Goal: Task Accomplishment & Management: Manage account settings

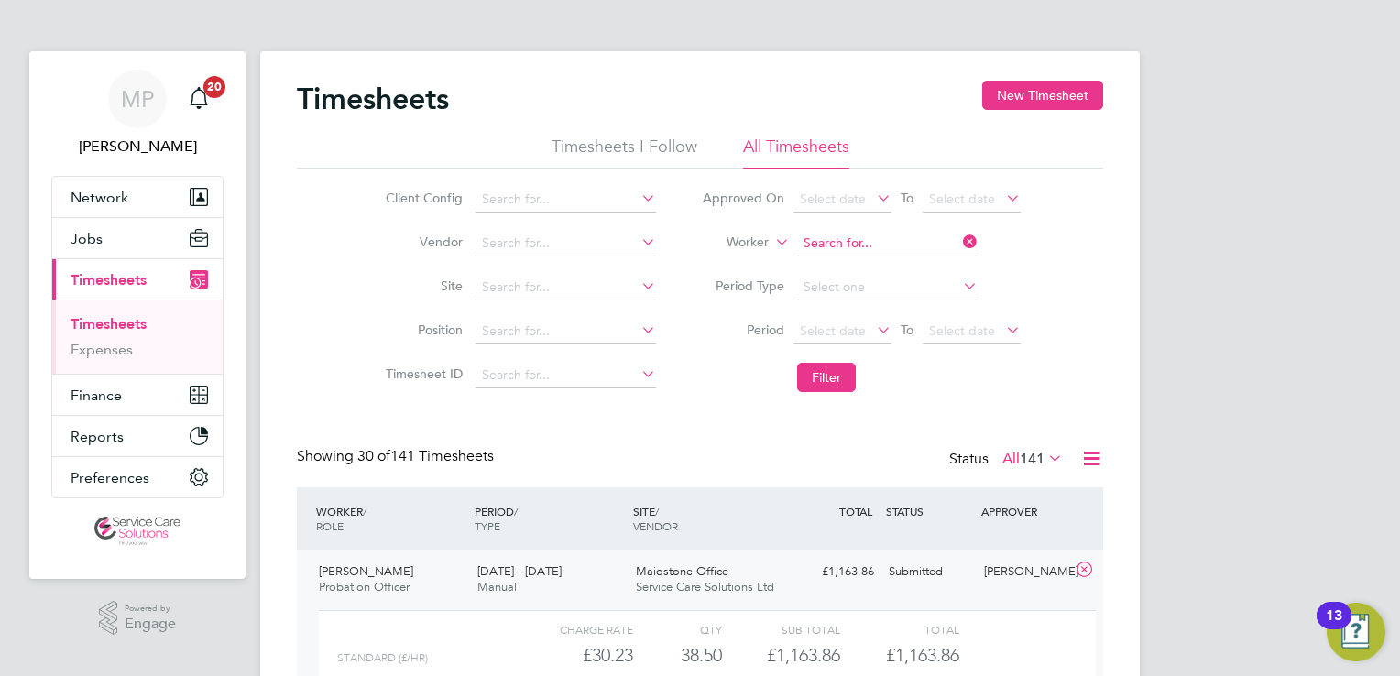
click at [827, 244] on input at bounding box center [887, 244] width 181 height 26
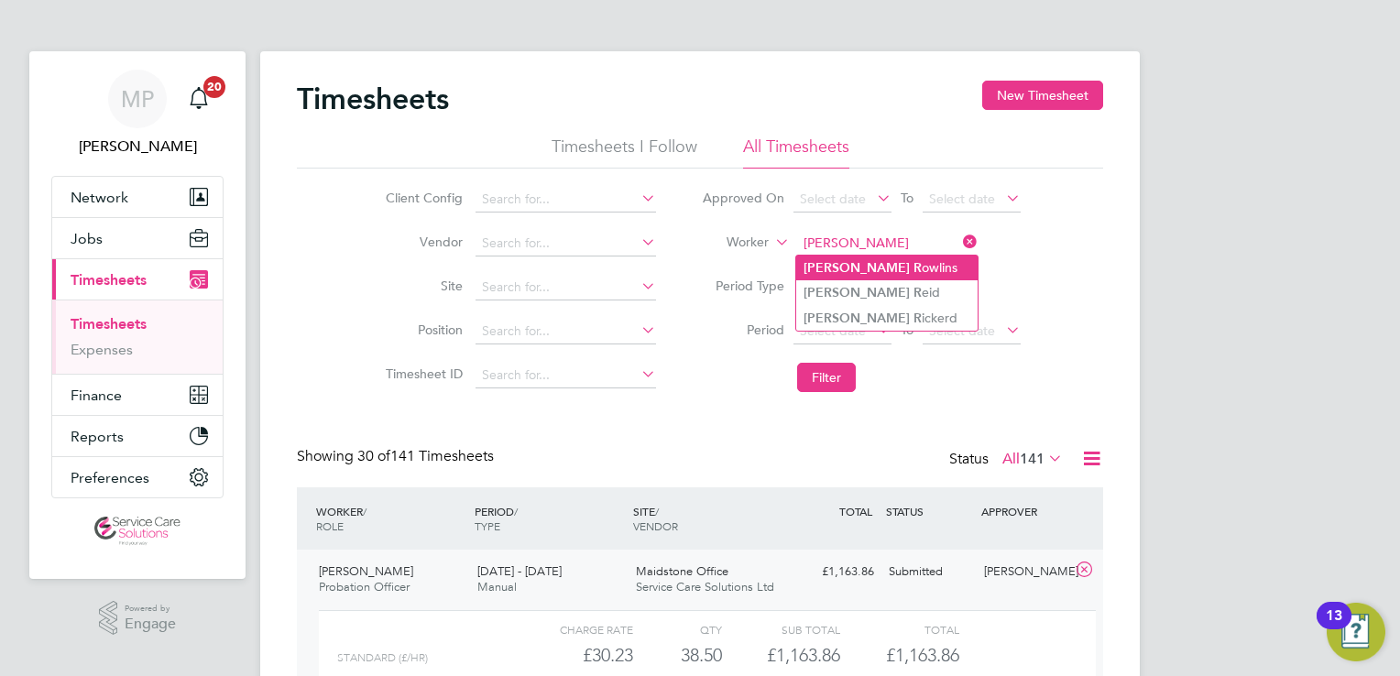
click at [874, 265] on li "Stephen R owlins" at bounding box center [886, 268] width 181 height 25
type input "Stephen Rowlins"
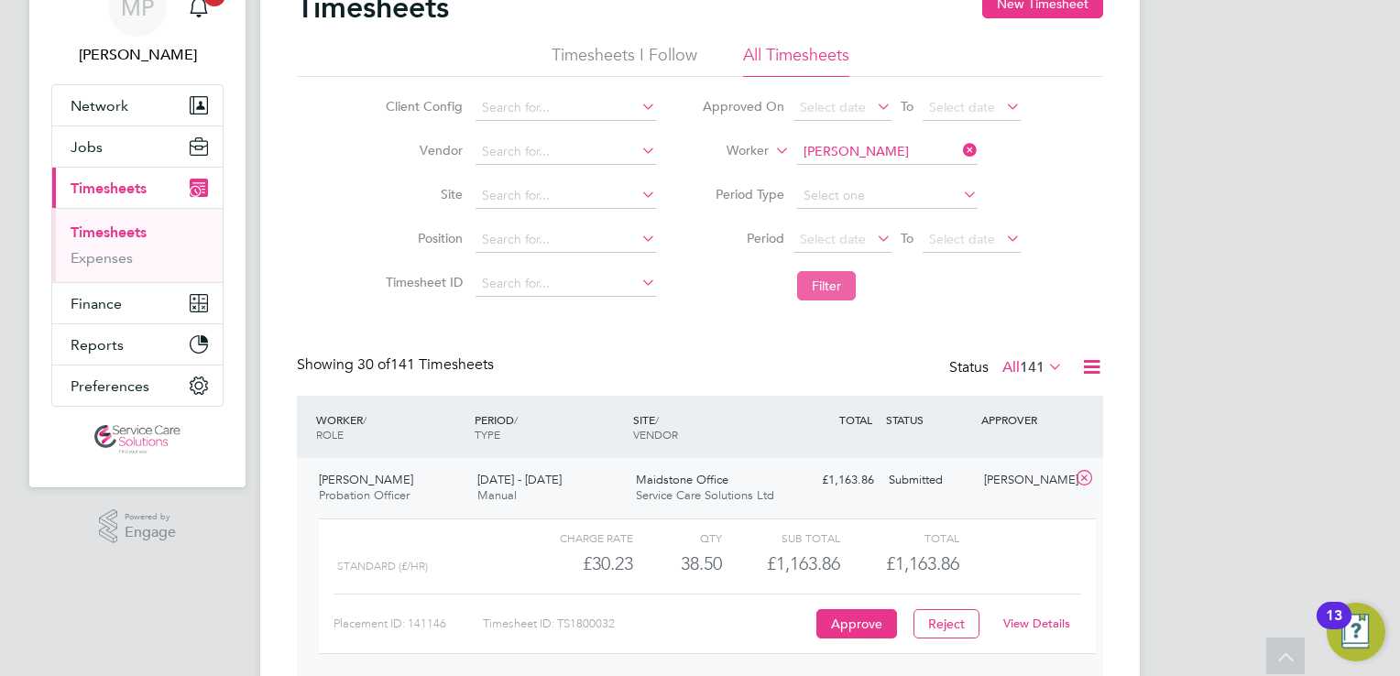
click at [826, 294] on button "Filter" at bounding box center [826, 285] width 59 height 29
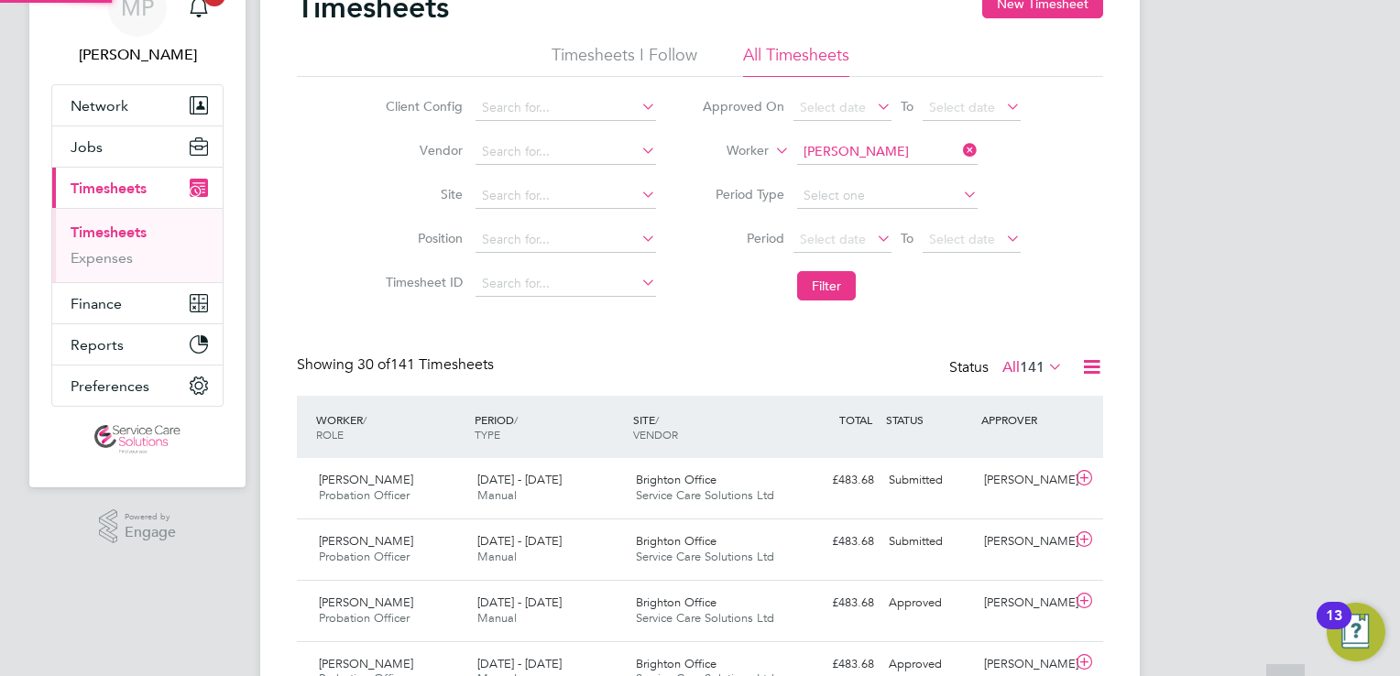
scroll to position [8, 9]
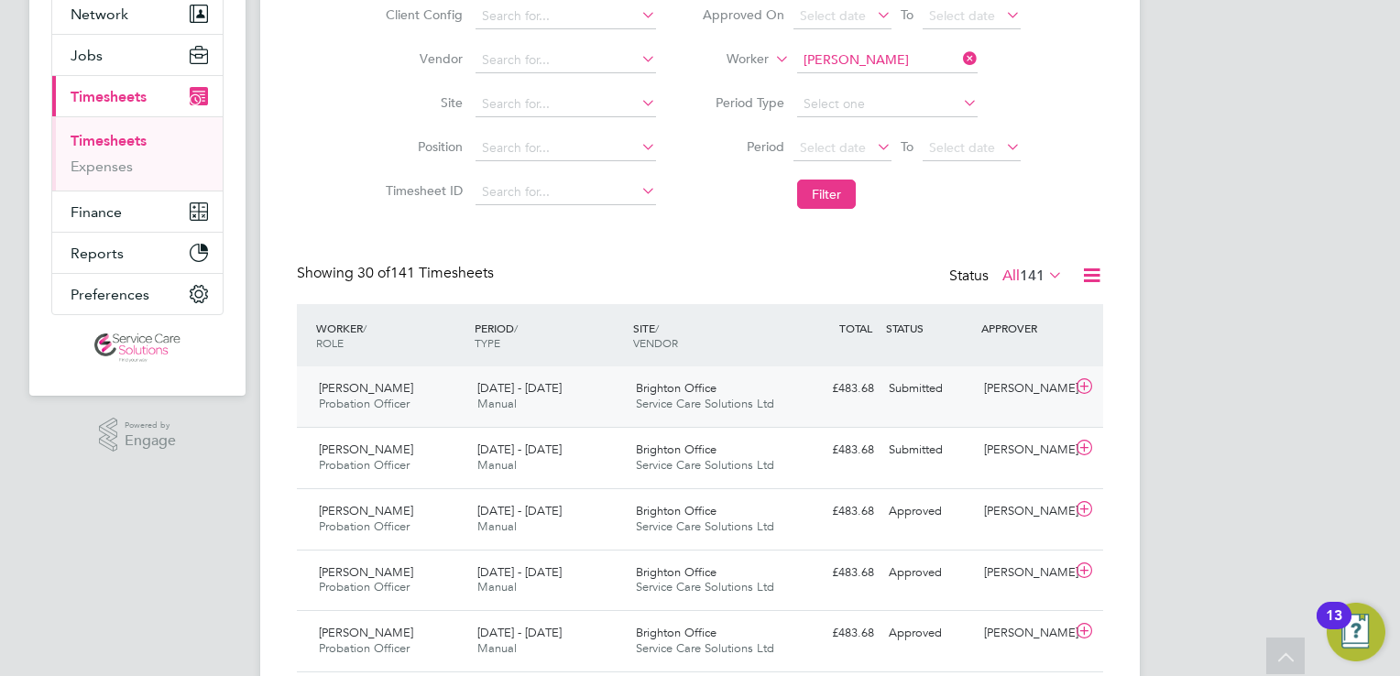
click at [804, 402] on div "£483.68 Submitted" at bounding box center [833, 389] width 95 height 30
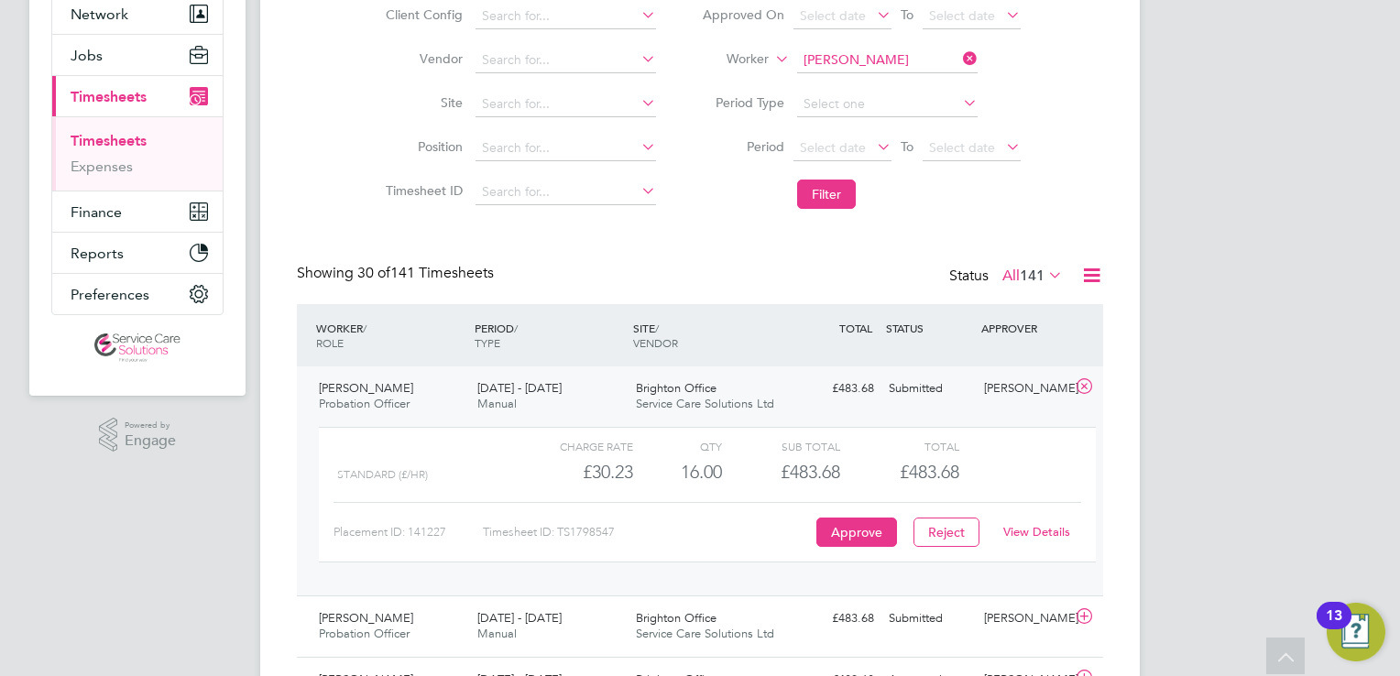
click at [764, 398] on span "Service Care Solutions Ltd" at bounding box center [705, 404] width 138 height 16
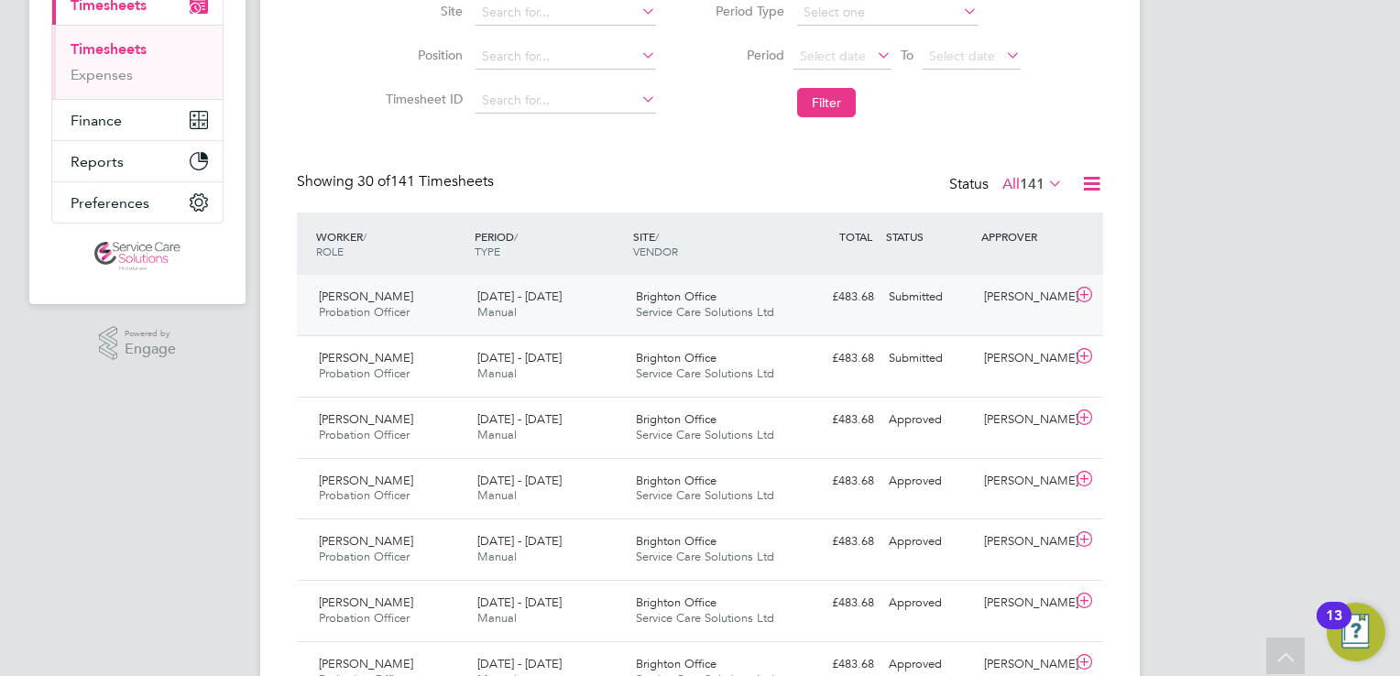
click at [564, 304] on div "4 - 10 Aug 2025 Manual" at bounding box center [549, 305] width 159 height 46
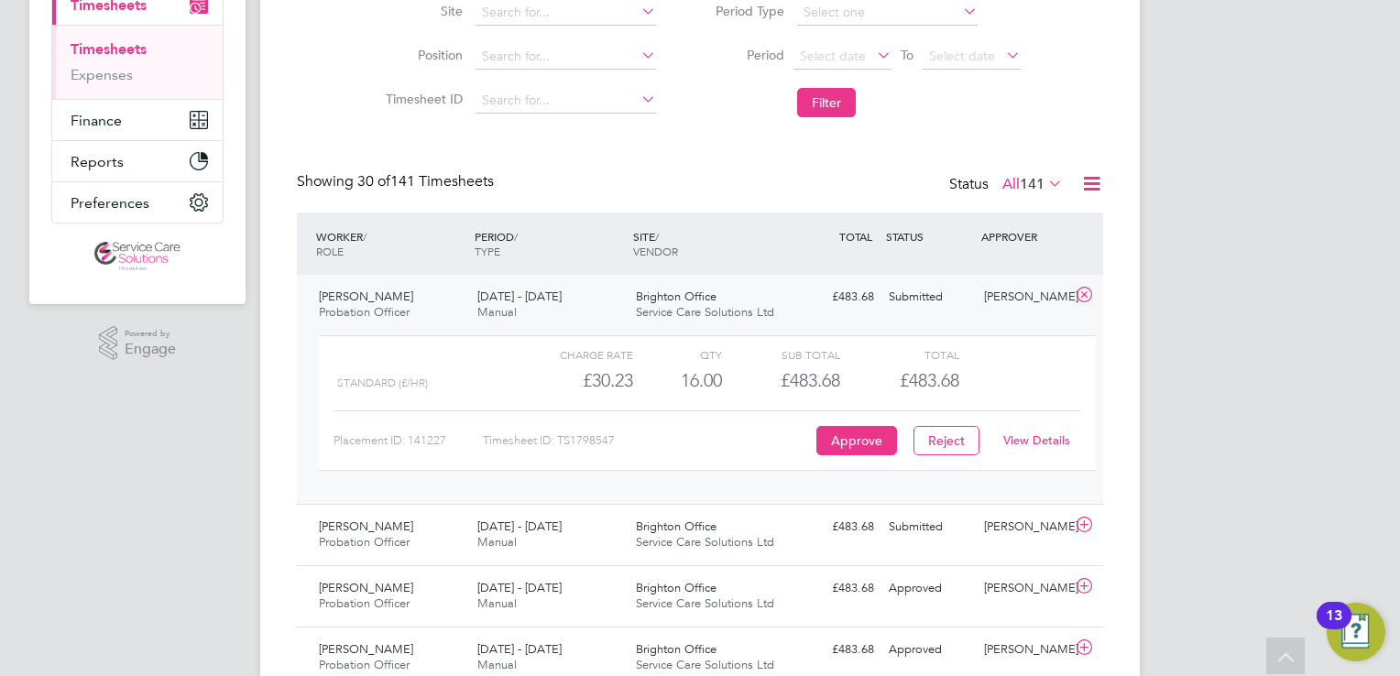
click at [1051, 439] on link "View Details" at bounding box center [1036, 441] width 67 height 16
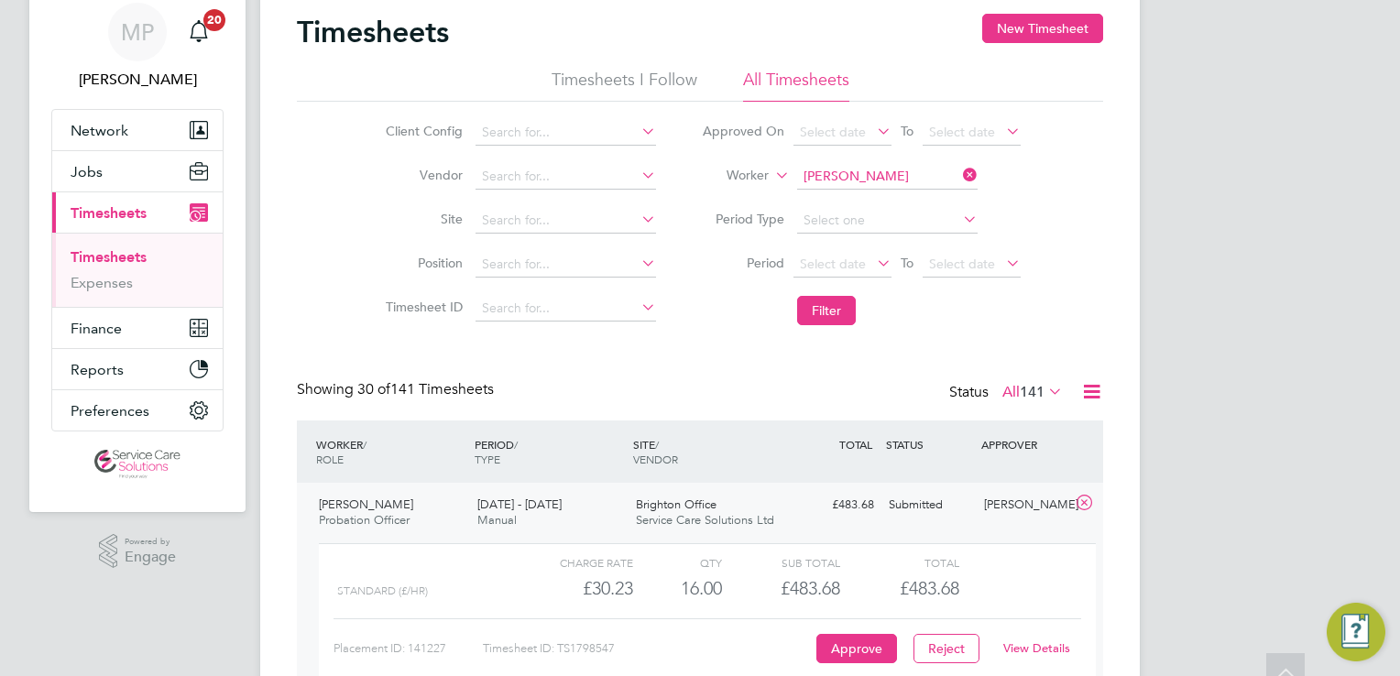
scroll to position [0, 0]
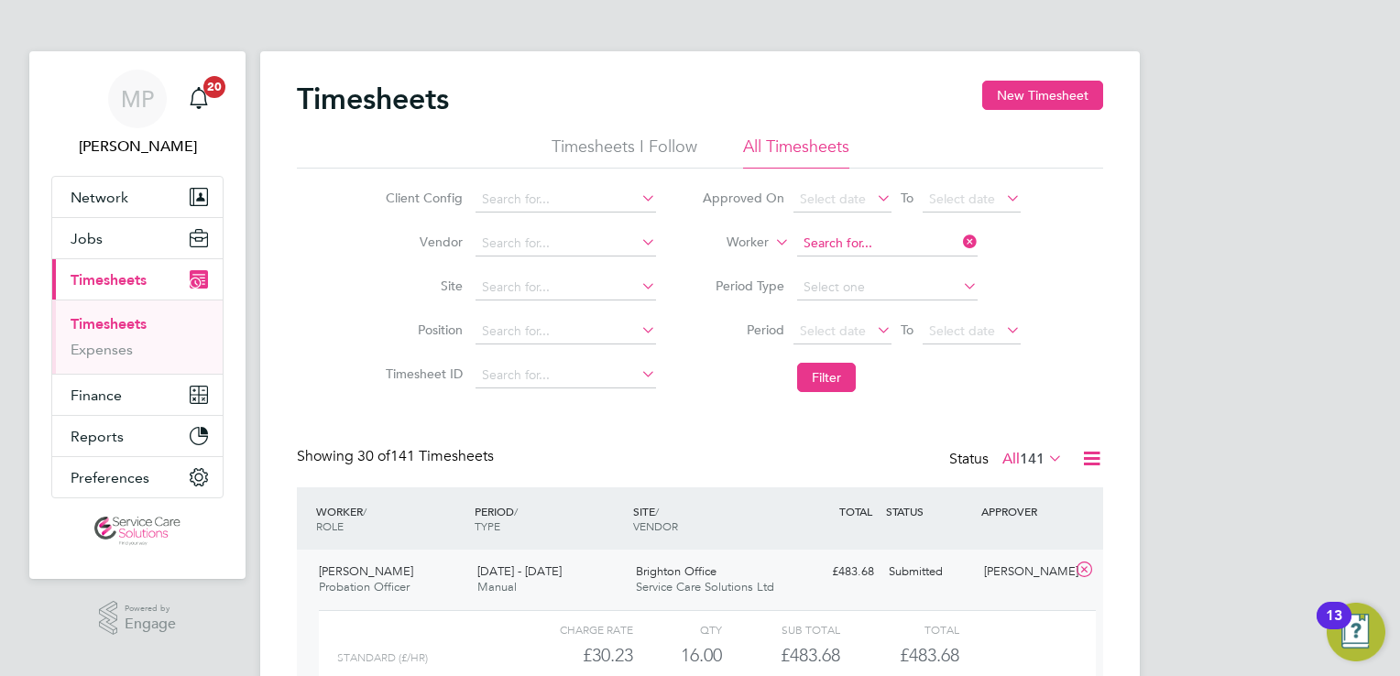
click at [840, 239] on input at bounding box center [887, 244] width 181 height 26
click at [899, 260] on li "Claudette Henry" at bounding box center [909, 268] width 226 height 25
type input "Claudette Henry"
click at [837, 383] on button "Filter" at bounding box center [826, 377] width 59 height 29
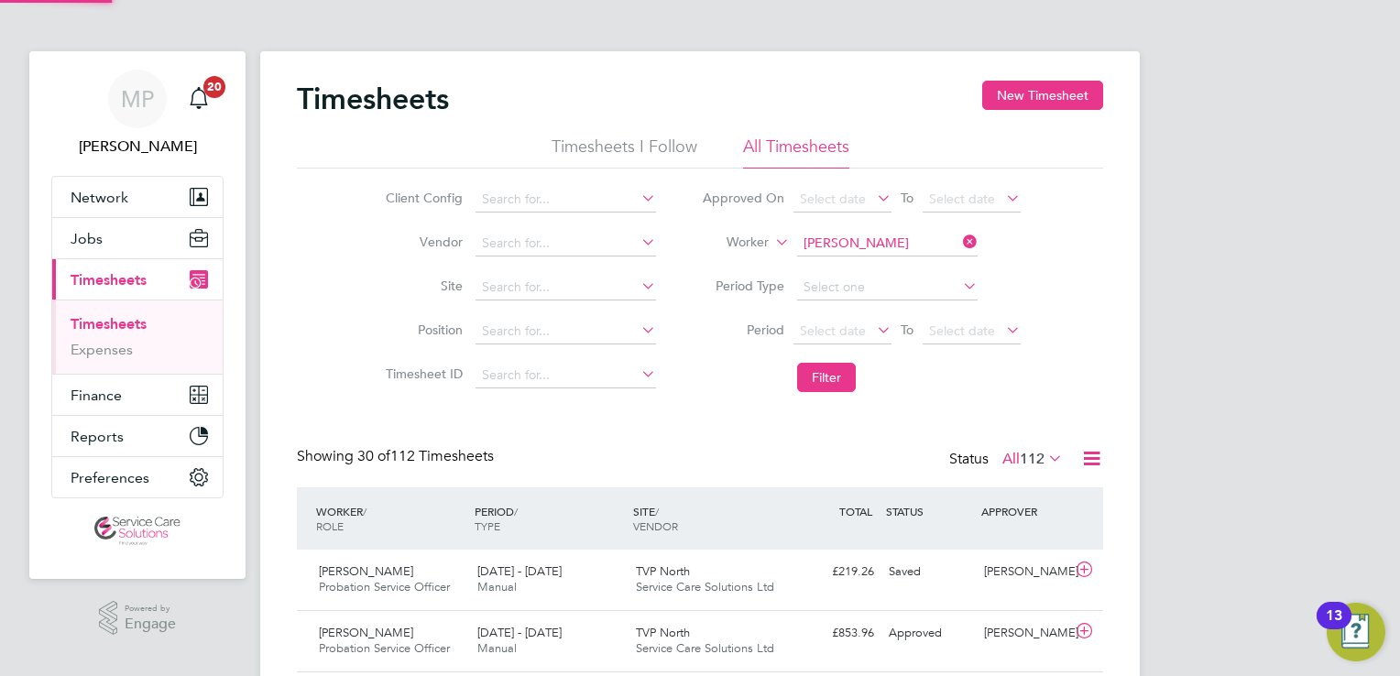
scroll to position [46, 159]
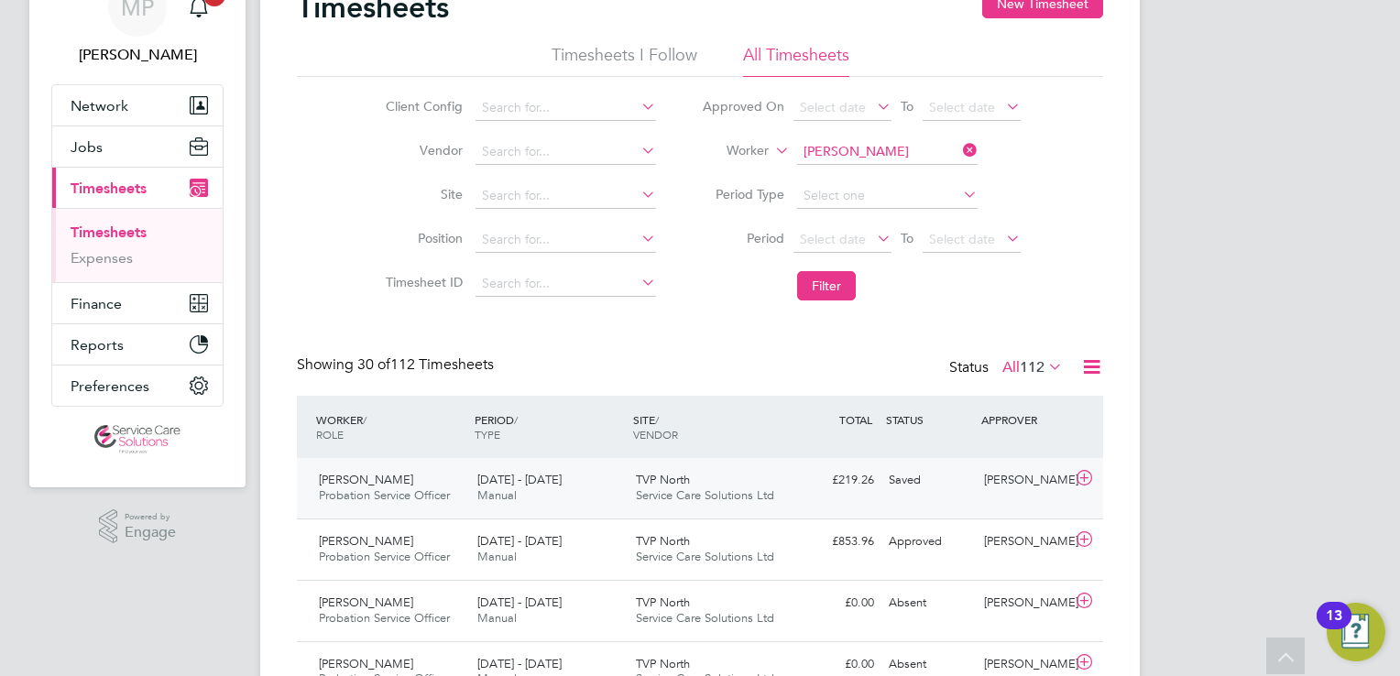
click at [694, 489] on span "Service Care Solutions Ltd" at bounding box center [705, 496] width 138 height 16
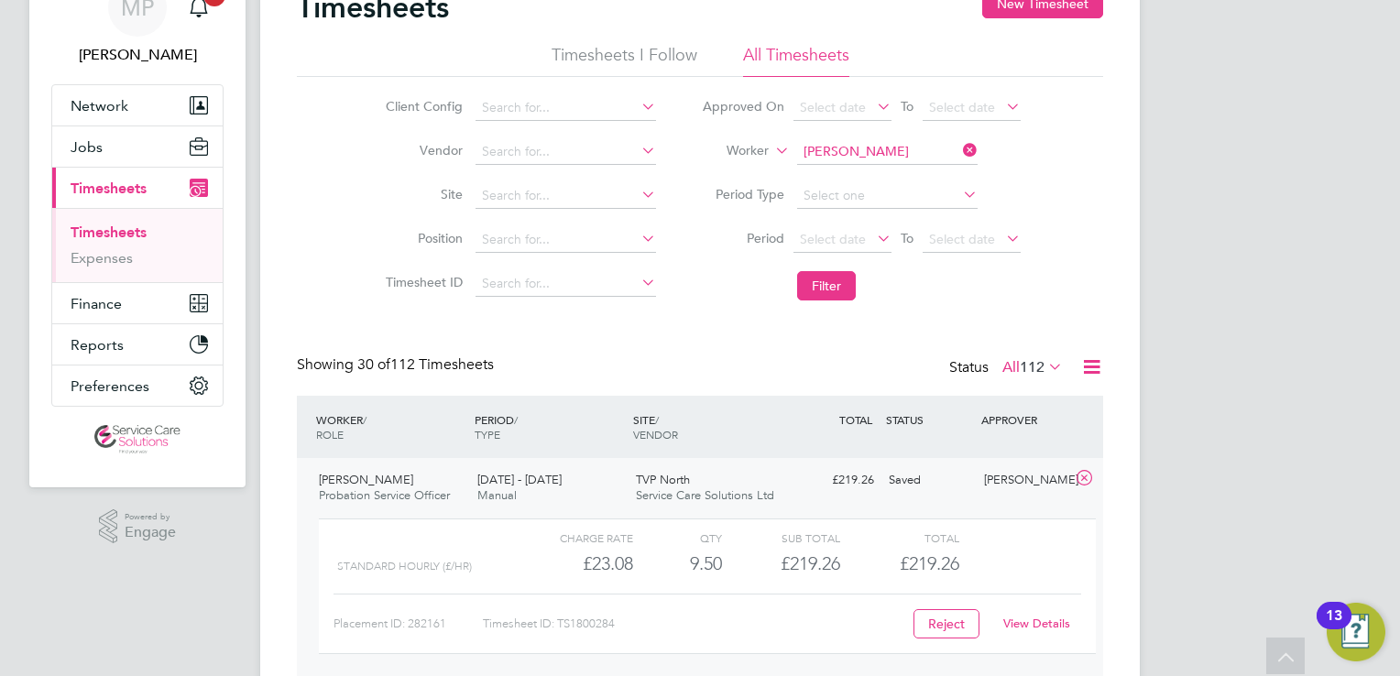
click at [1034, 625] on link "View Details" at bounding box center [1036, 624] width 67 height 16
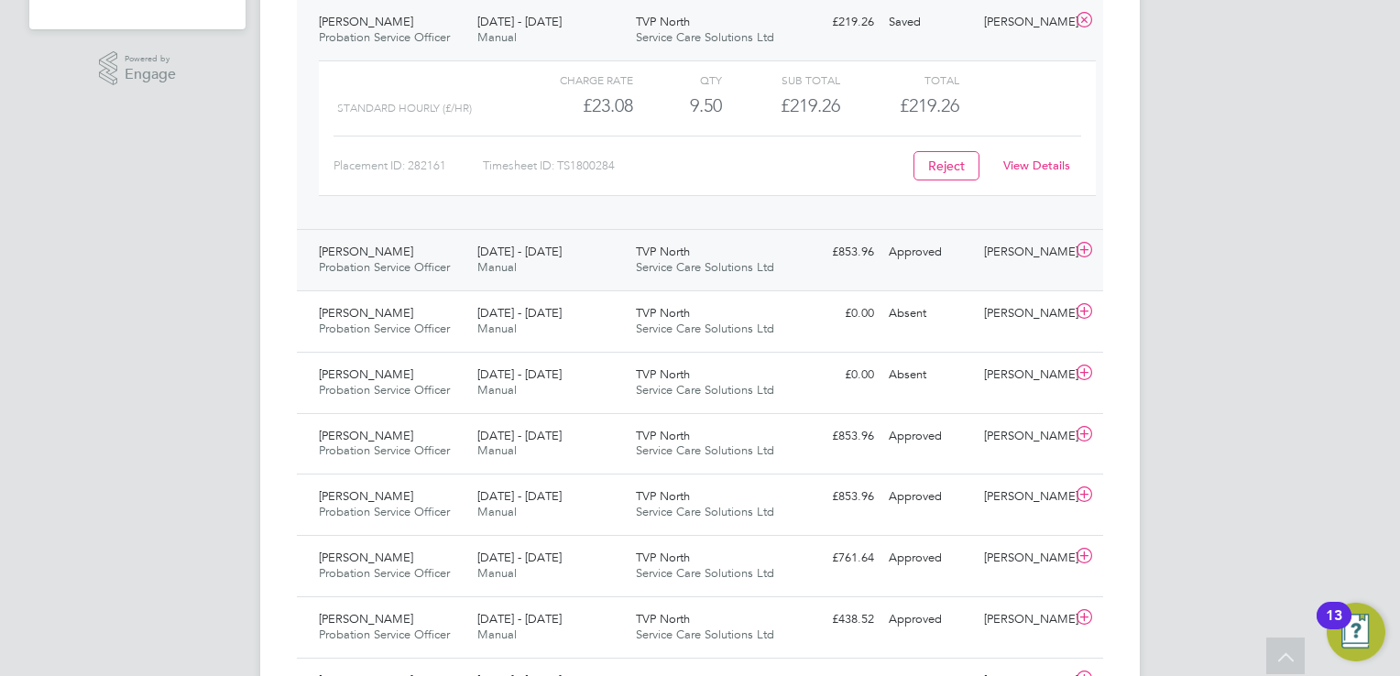
click at [719, 259] on span "Service Care Solutions Ltd" at bounding box center [705, 267] width 138 height 16
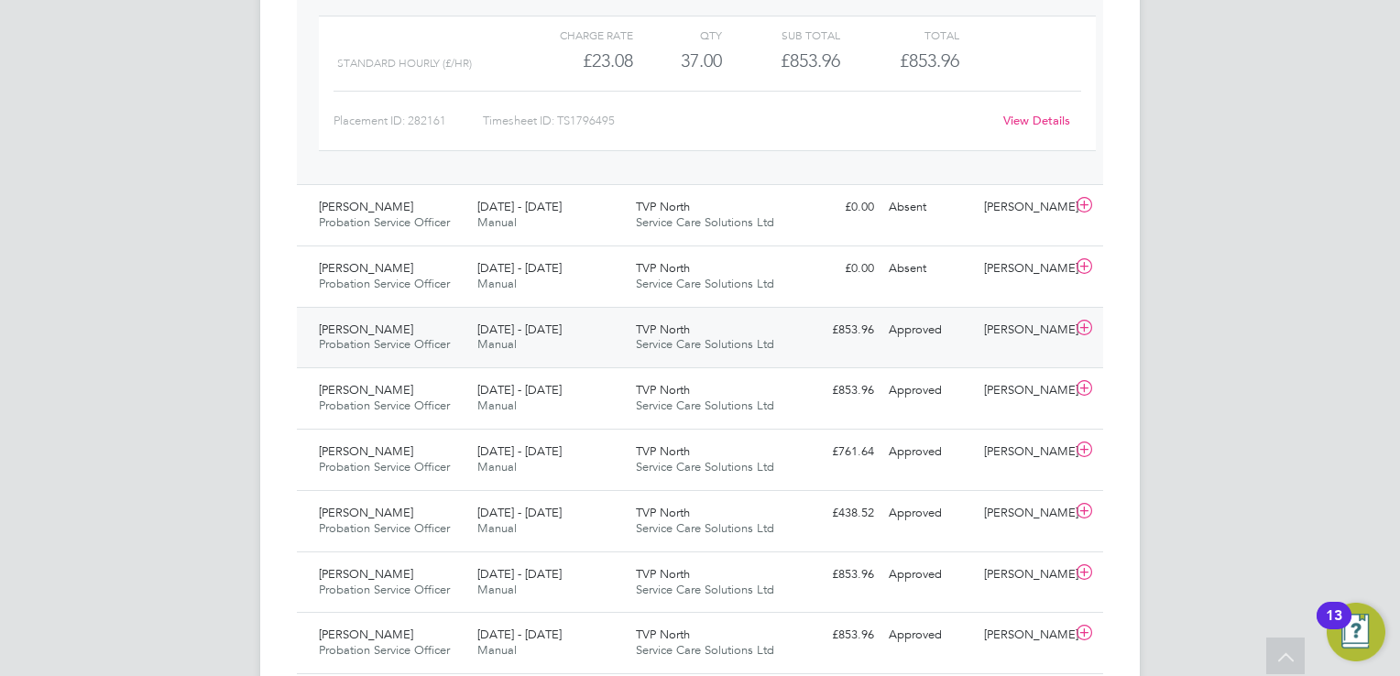
click at [711, 351] on div "TVP North Service Care Solutions Ltd" at bounding box center [708, 338] width 159 height 46
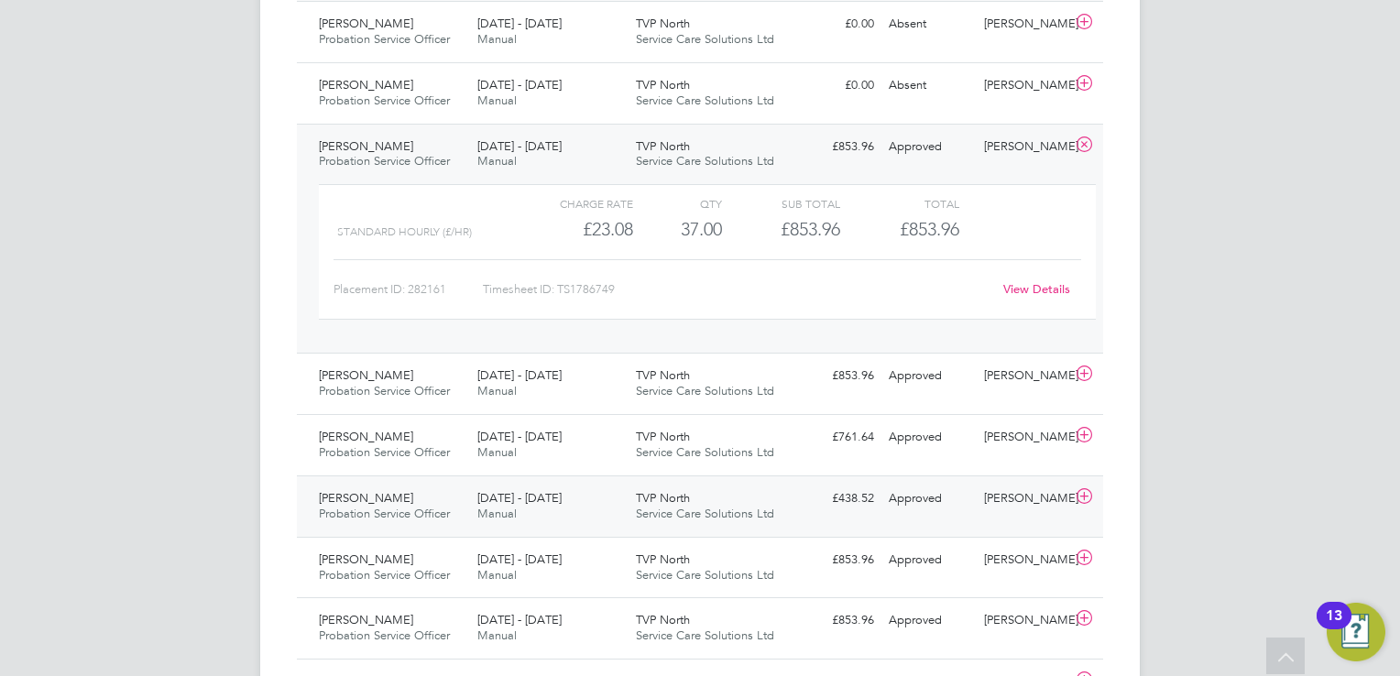
click at [693, 506] on span "Service Care Solutions Ltd" at bounding box center [705, 514] width 138 height 16
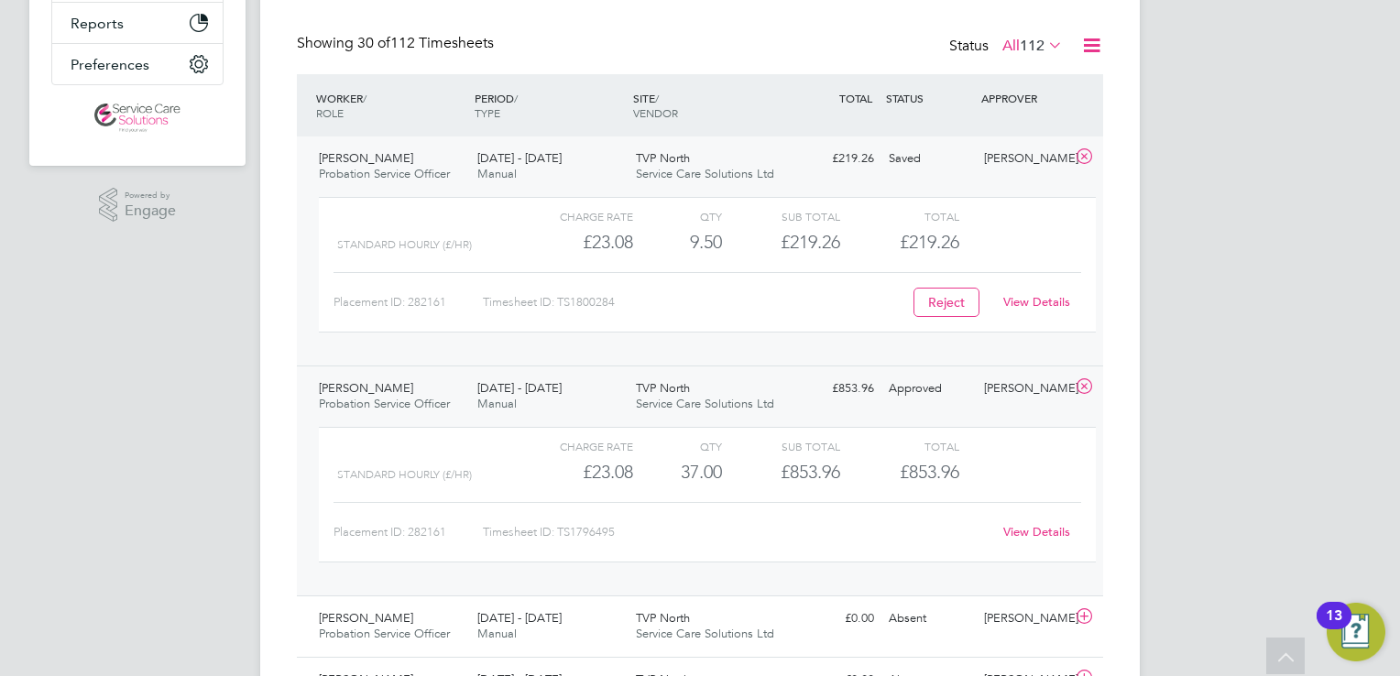
scroll to position [458, 0]
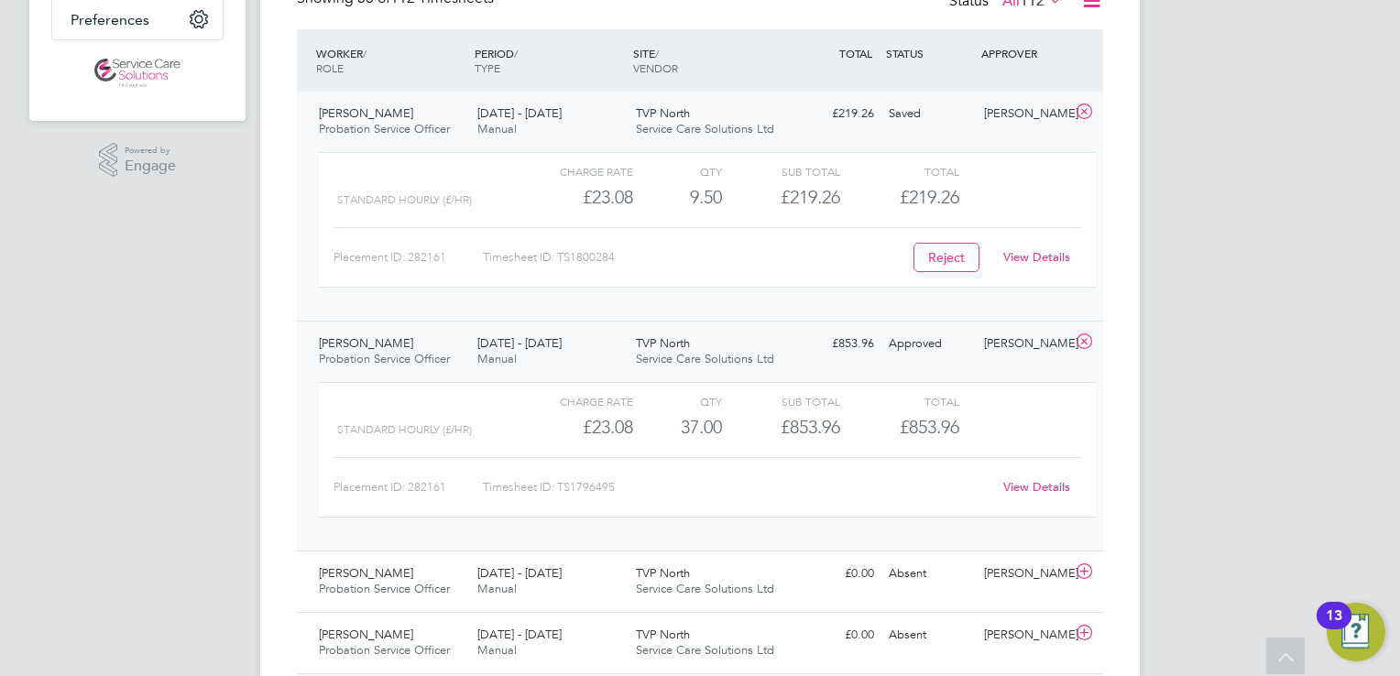
click at [1057, 245] on div "View Details" at bounding box center [1037, 257] width 90 height 29
click at [1048, 253] on link "View Details" at bounding box center [1036, 257] width 67 height 16
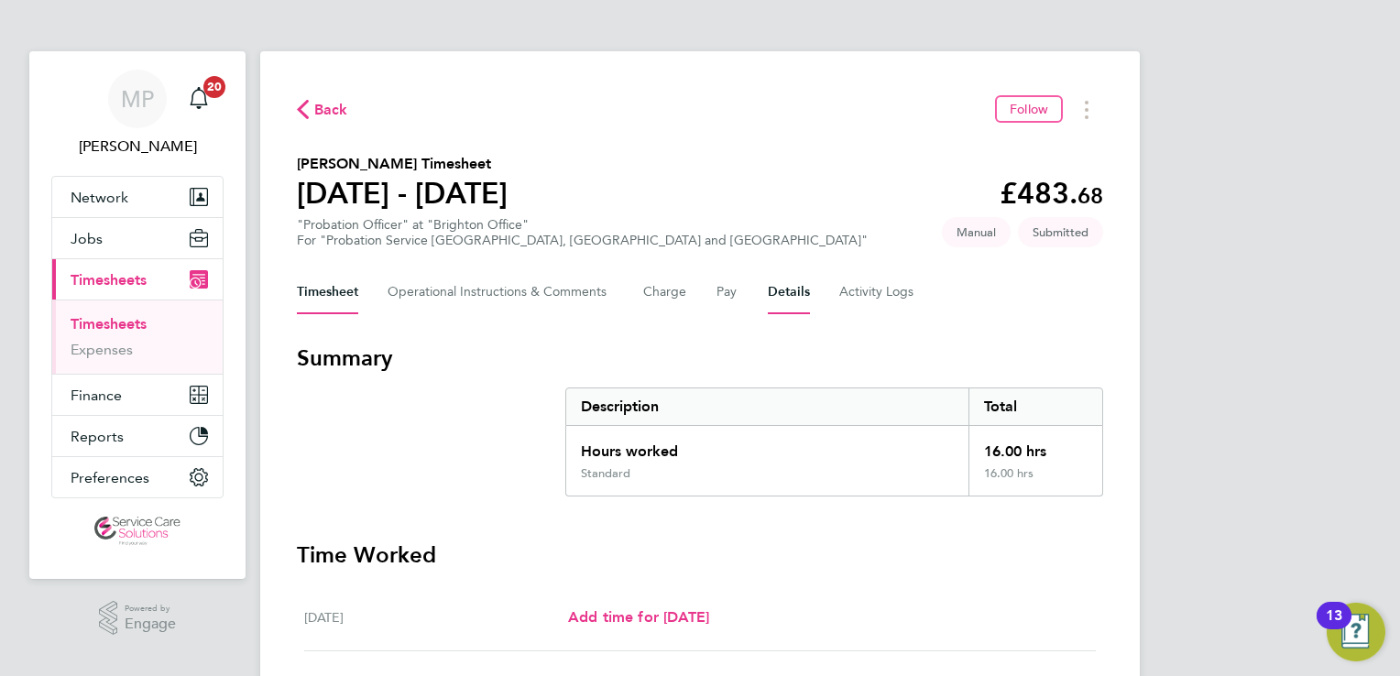
click at [789, 304] on button "Details" at bounding box center [789, 292] width 42 height 44
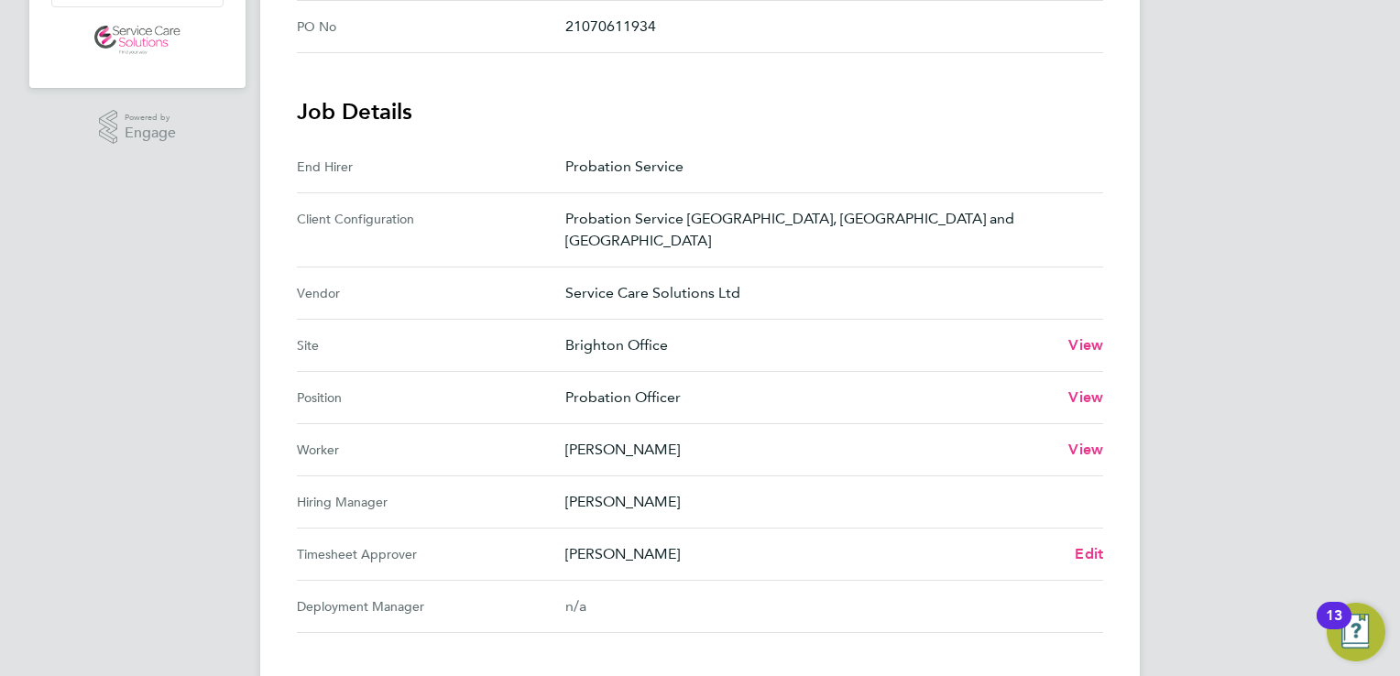
scroll to position [705, 0]
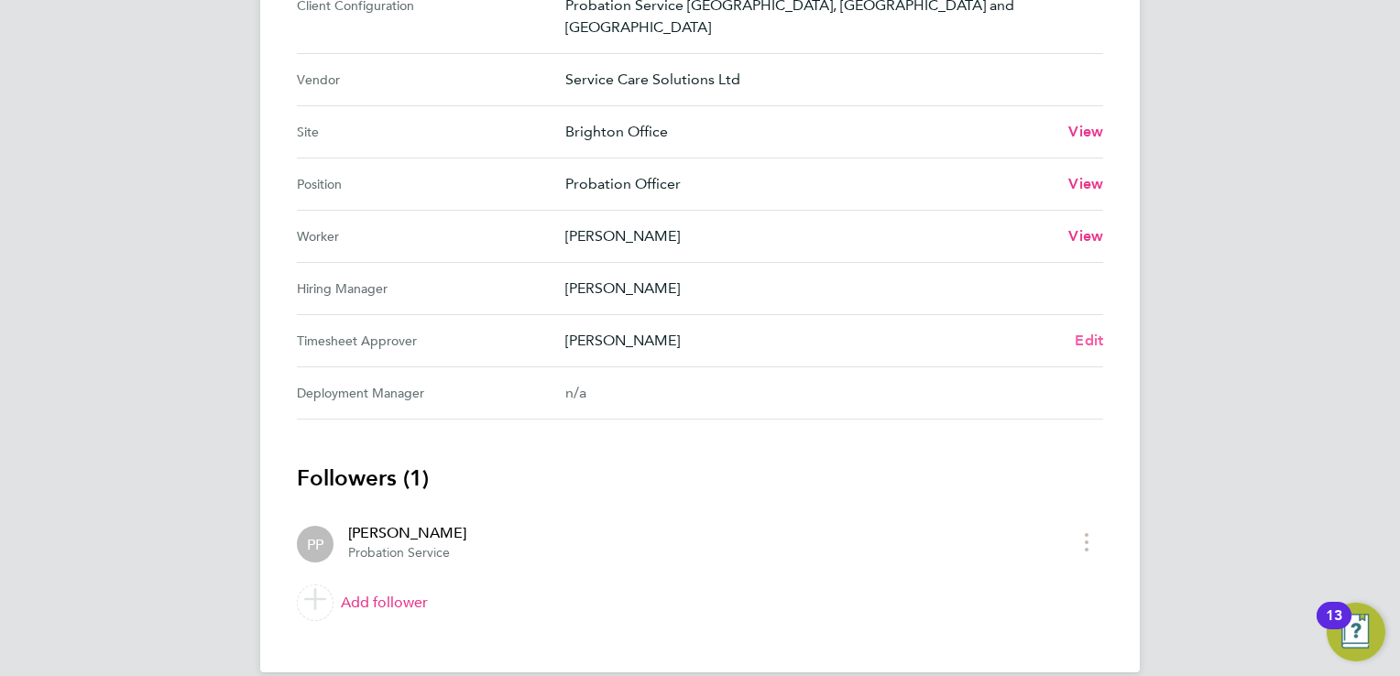
click at [1100, 332] on span "Edit" at bounding box center [1089, 340] width 28 height 17
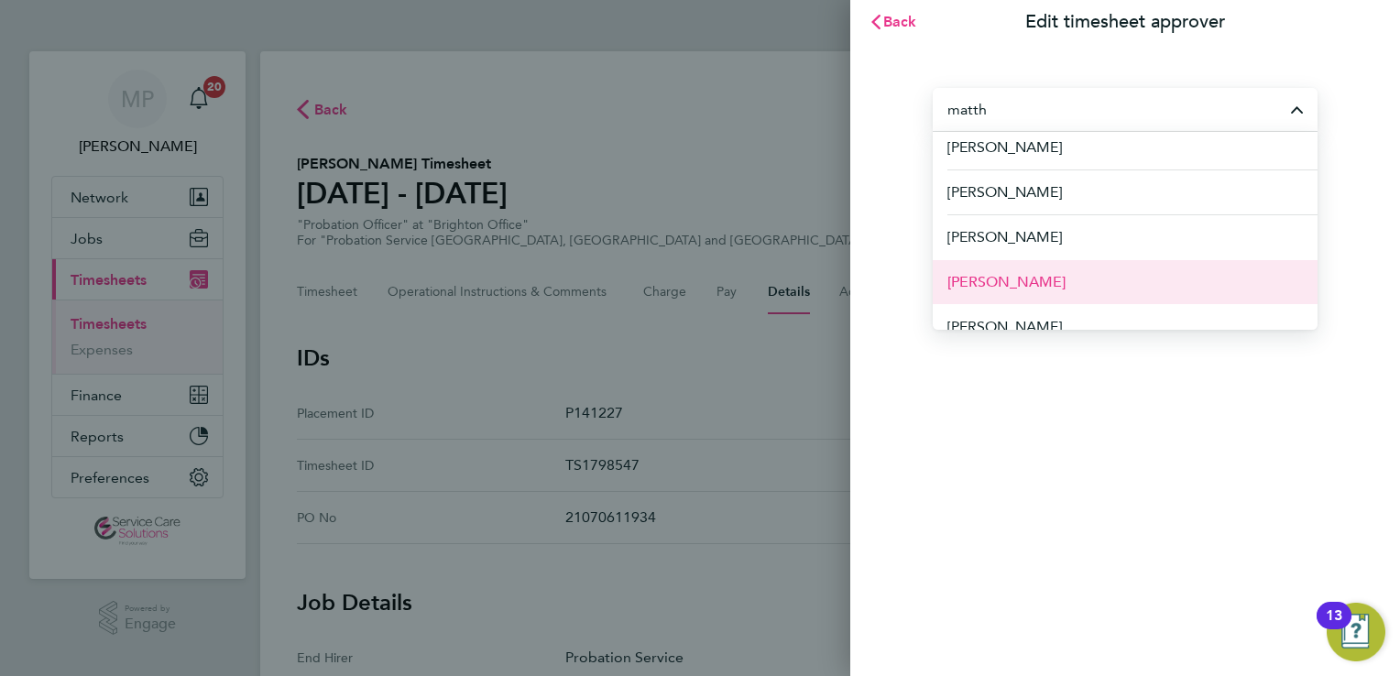
scroll to position [183, 0]
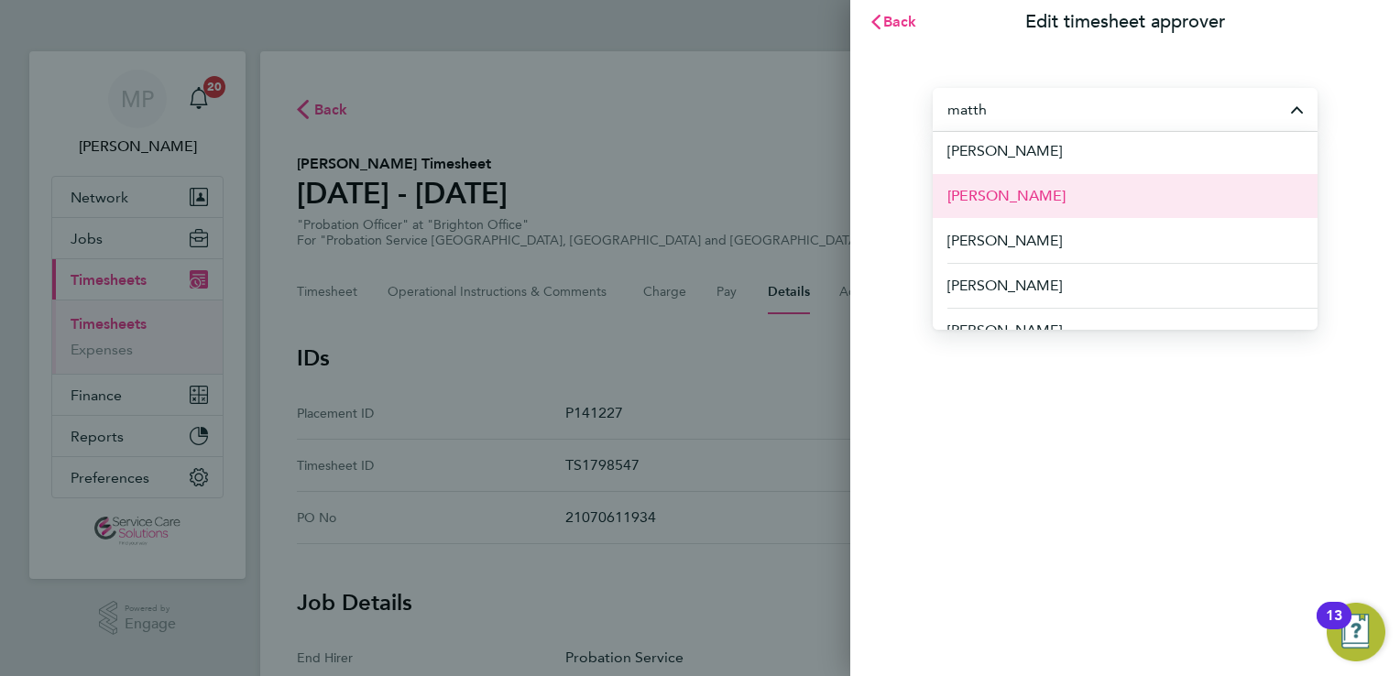
click at [1039, 207] on li "Matthew Hassell" at bounding box center [1125, 195] width 385 height 45
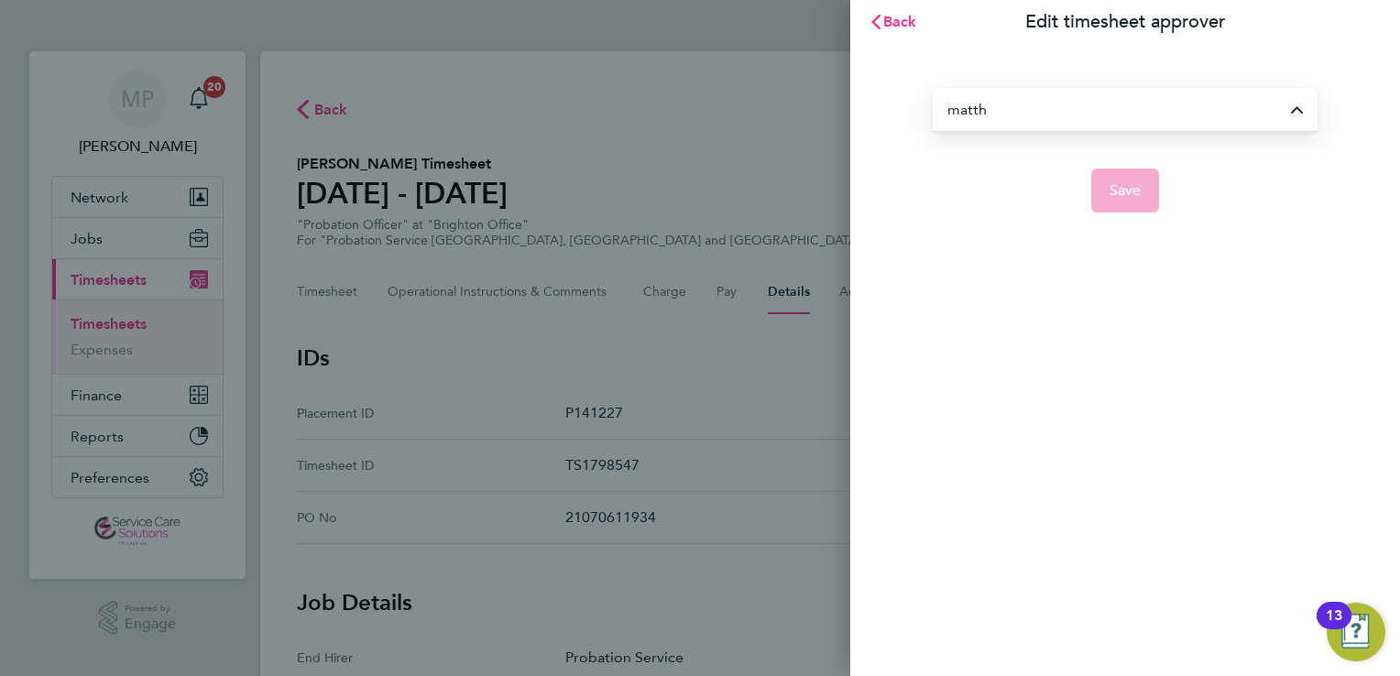
type input "Matthew Hassell"
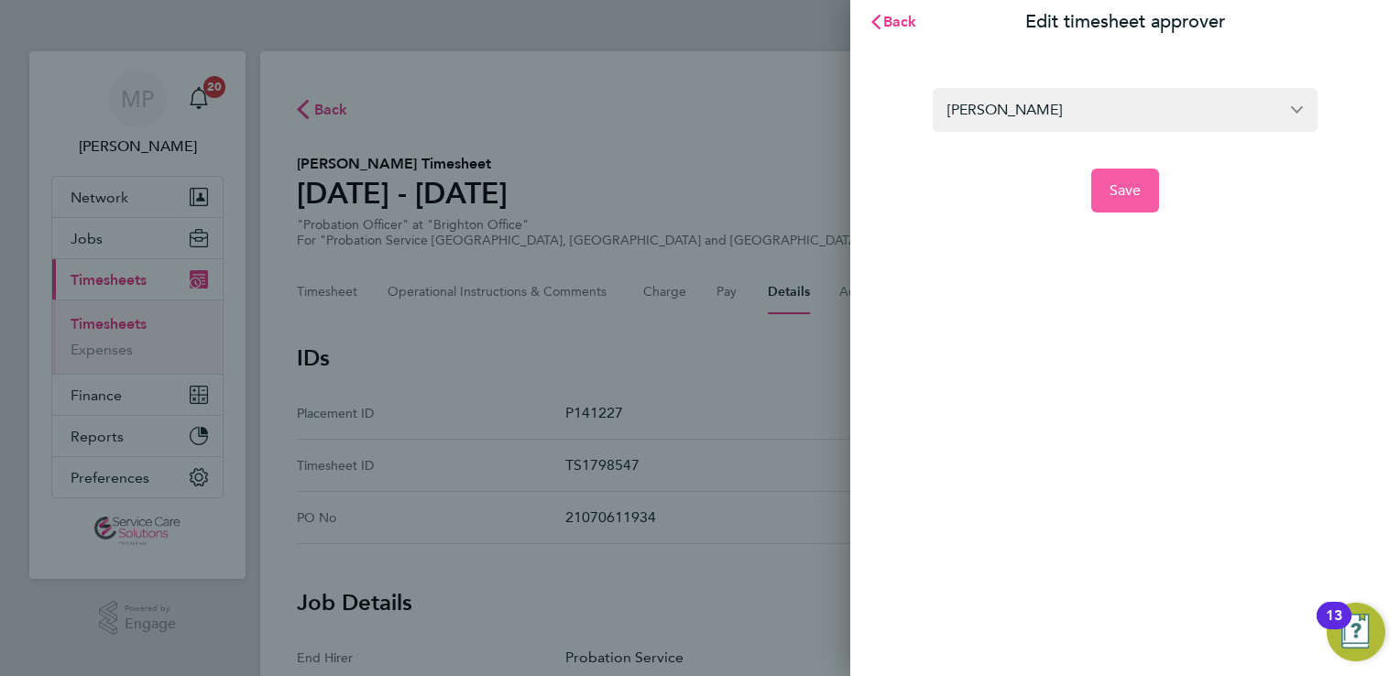
click at [1125, 200] on button "Save" at bounding box center [1125, 191] width 69 height 44
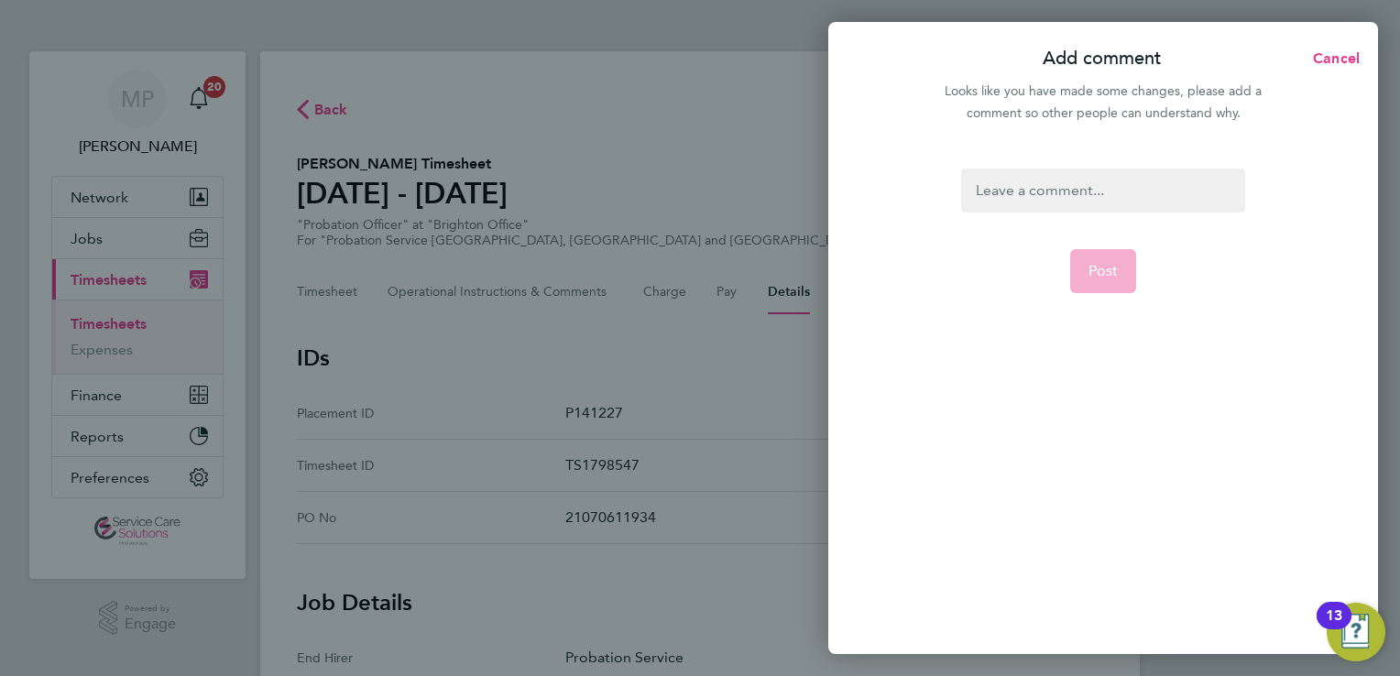
click at [1024, 192] on div at bounding box center [1102, 191] width 283 height 44
click at [1103, 269] on span "Post" at bounding box center [1104, 271] width 30 height 18
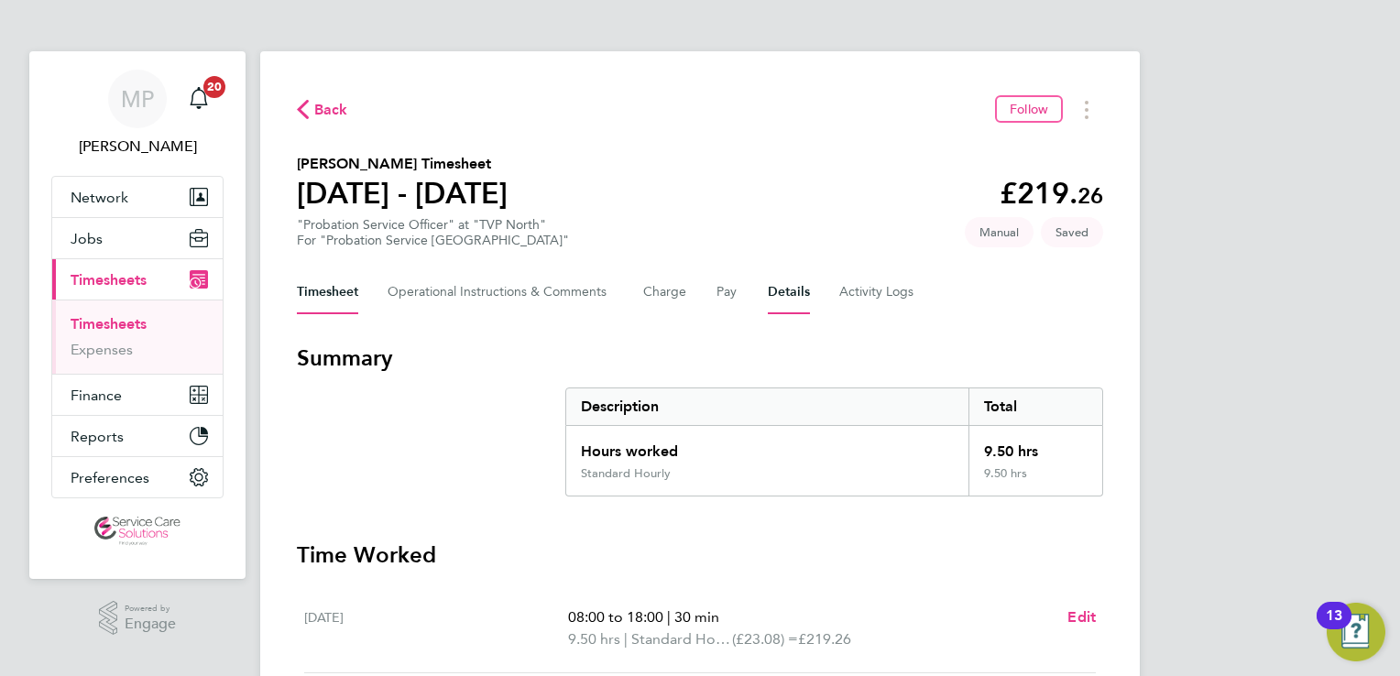
click at [789, 295] on button "Details" at bounding box center [789, 292] width 42 height 44
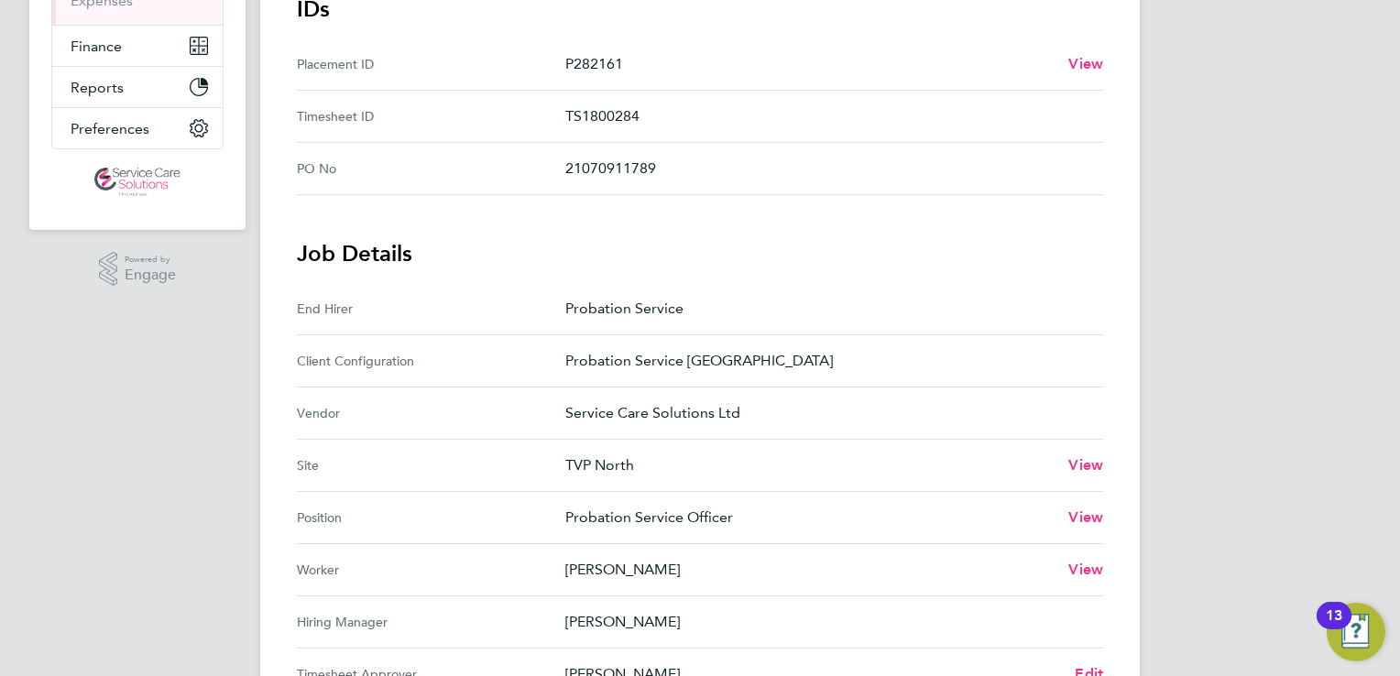
scroll to position [550, 0]
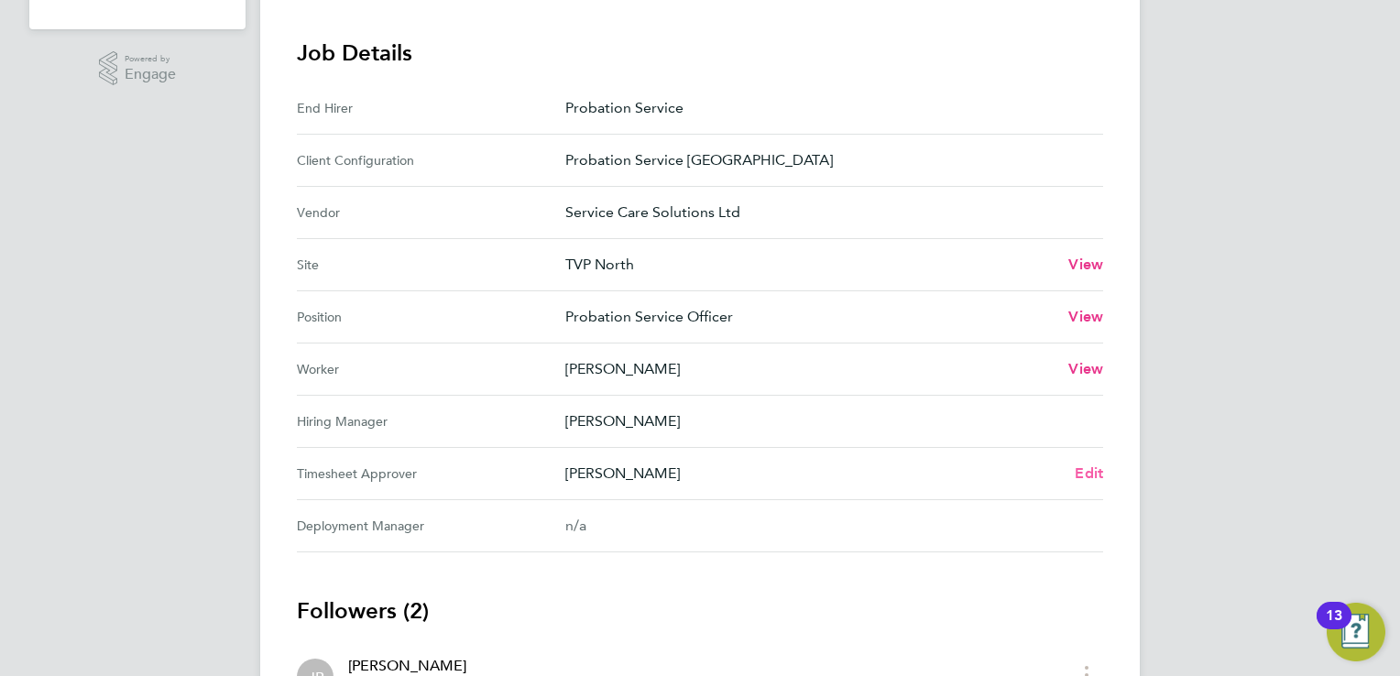
click at [1095, 471] on span "Edit" at bounding box center [1089, 473] width 28 height 17
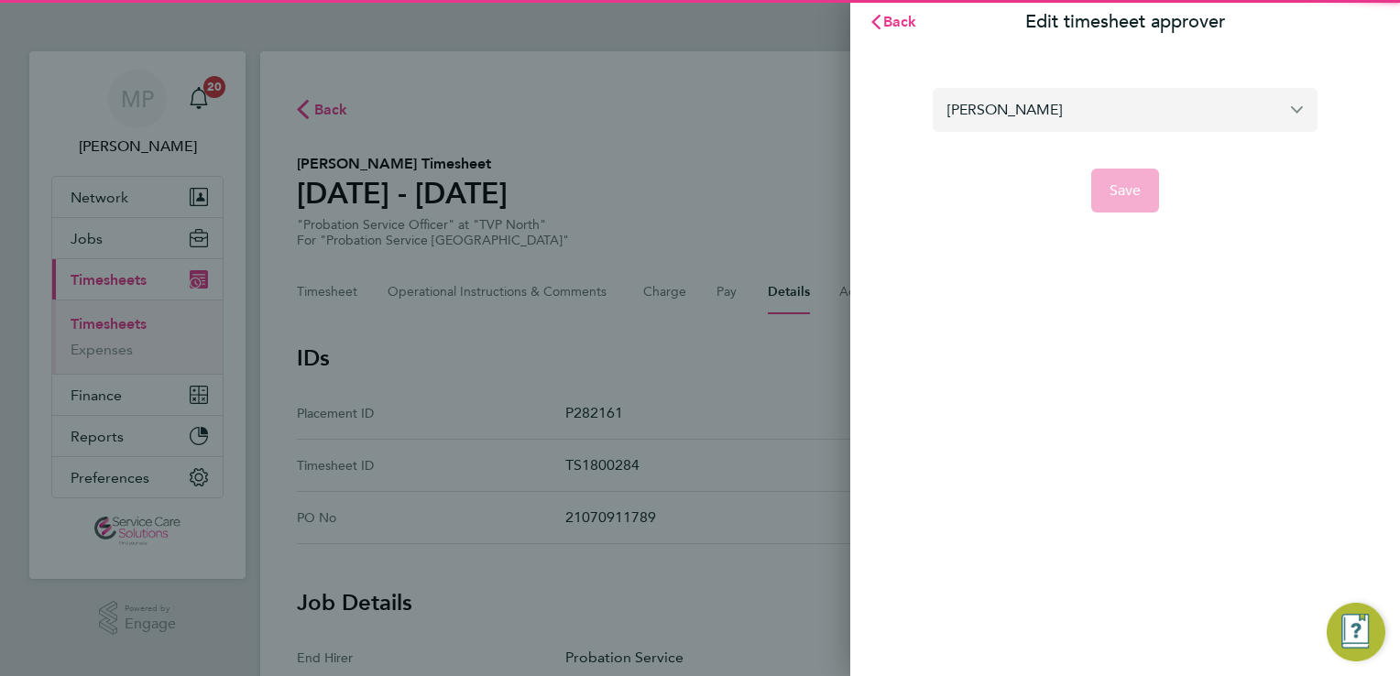
click at [995, 115] on input "[PERSON_NAME]" at bounding box center [1125, 109] width 385 height 43
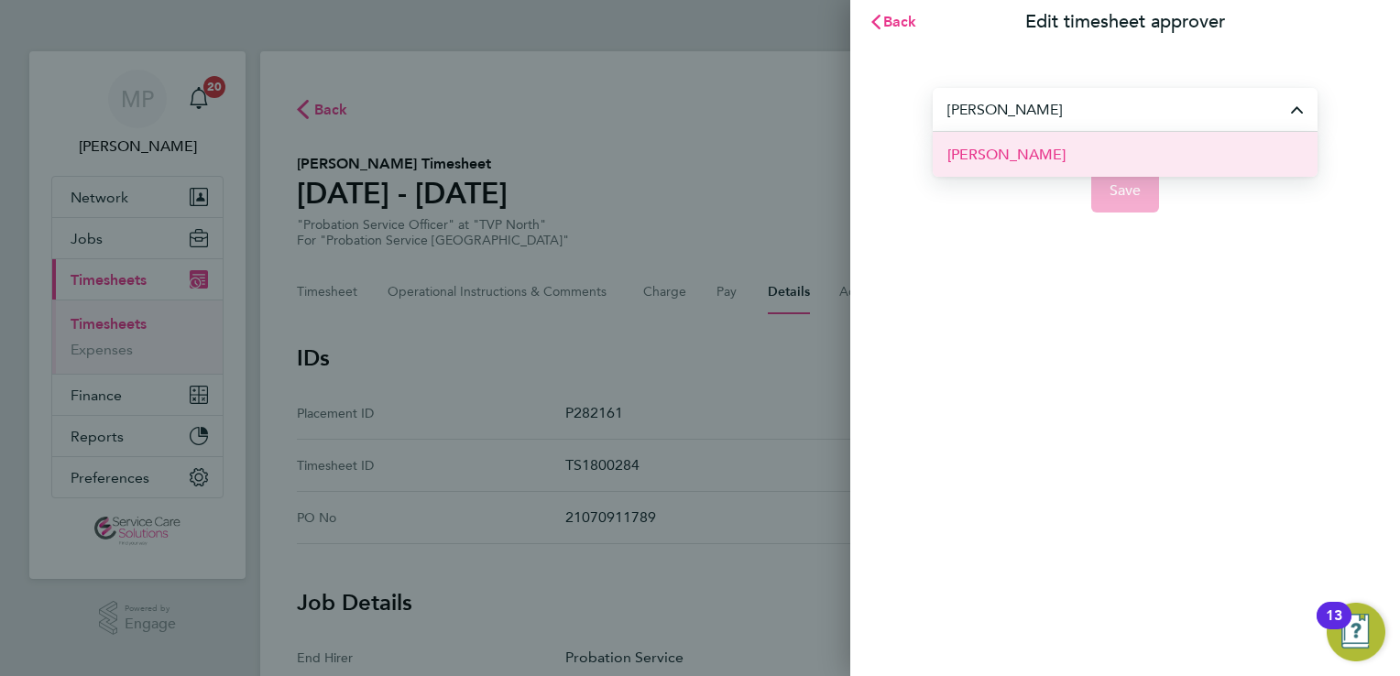
click at [1016, 151] on span "[PERSON_NAME]" at bounding box center [1007, 155] width 118 height 22
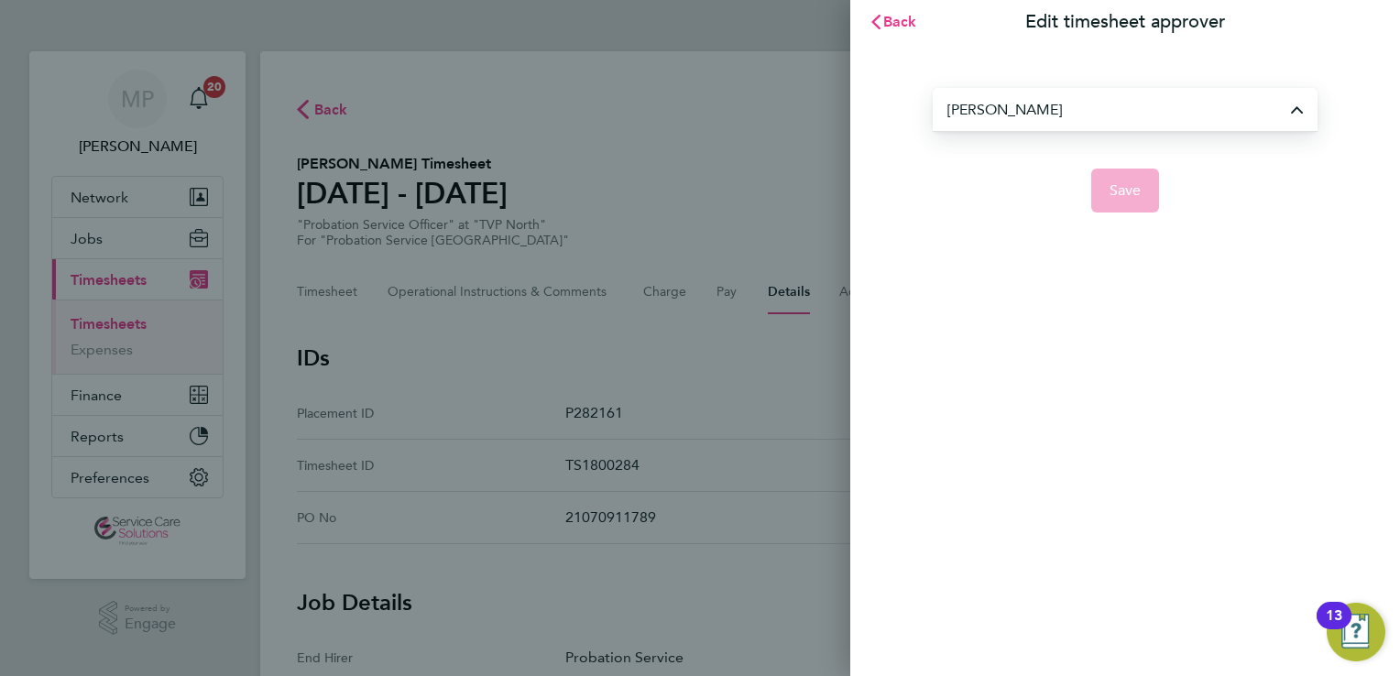
type input "[PERSON_NAME]"
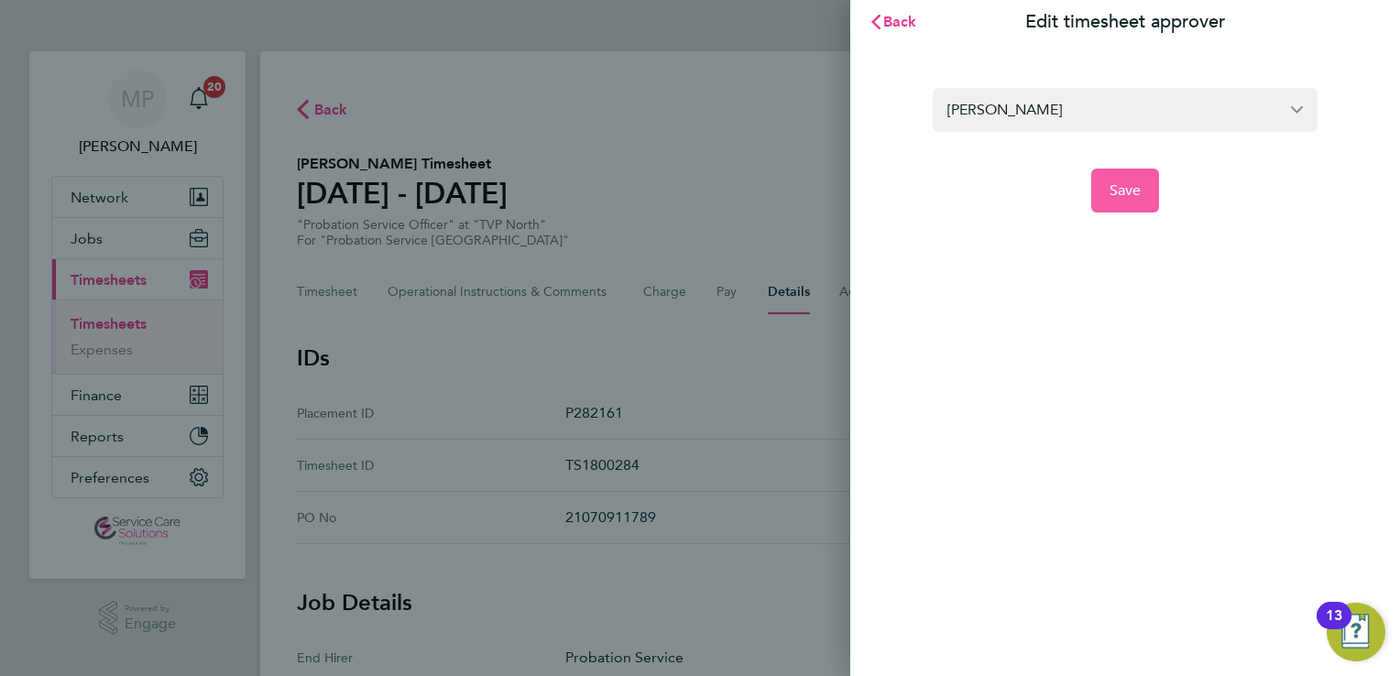
click at [1130, 192] on span "Save" at bounding box center [1126, 190] width 32 height 18
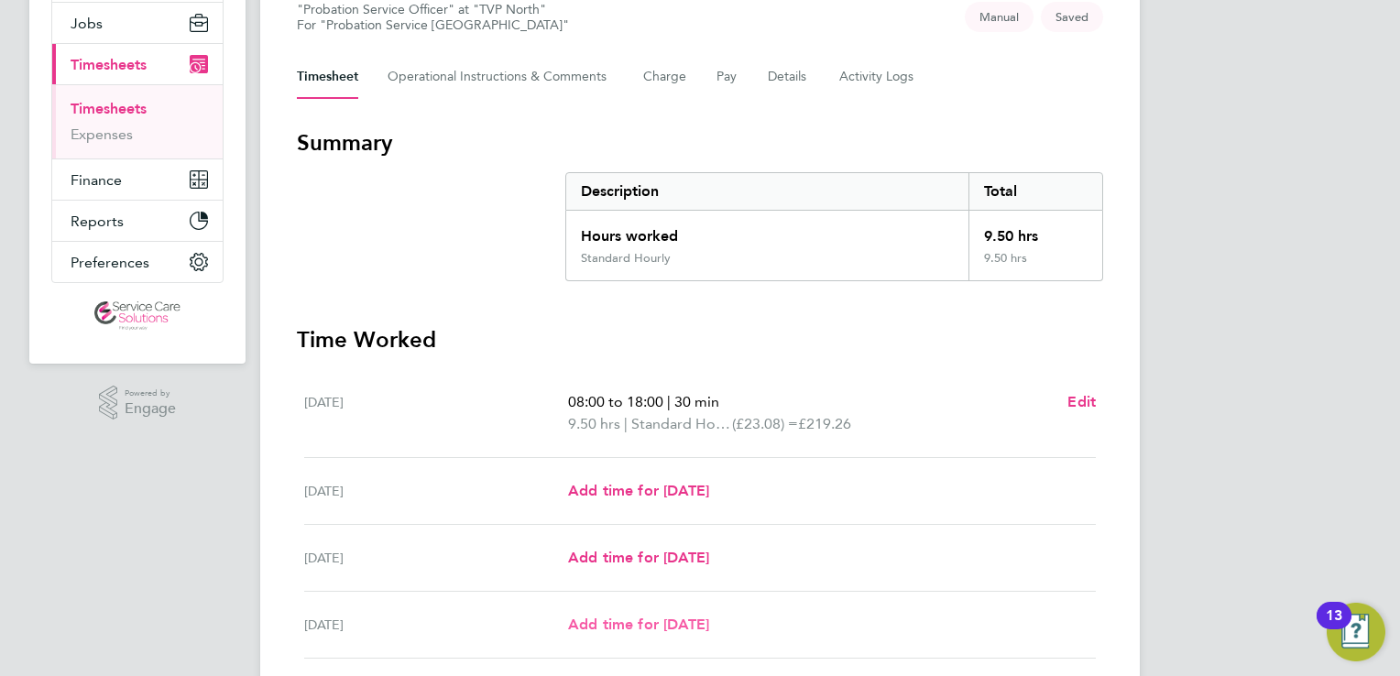
scroll to position [7, 0]
